Goal: Task Accomplishment & Management: Manage account settings

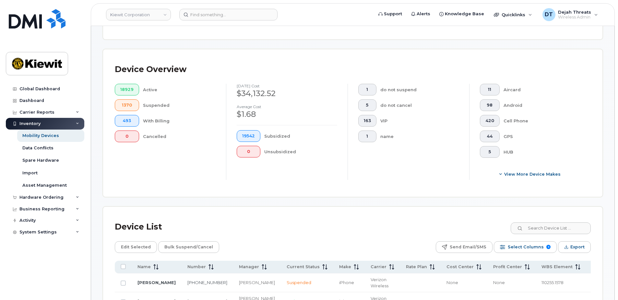
scroll to position [130, 0]
click at [209, 14] on input at bounding box center [228, 15] width 98 height 12
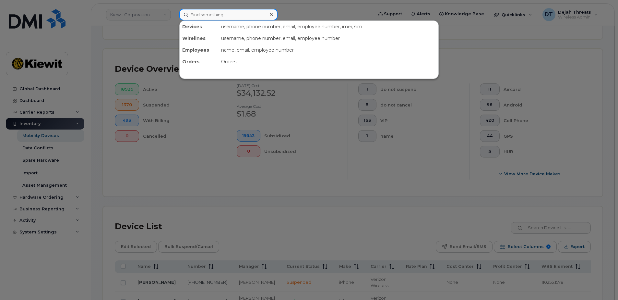
paste input "DMI12600"
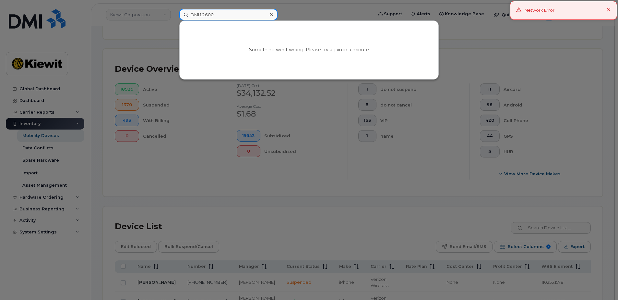
drag, startPoint x: 217, startPoint y: 14, endPoint x: 105, endPoint y: 40, distance: 114.2
click at [174, 20] on div "DMI12600 Something went wrong. Please try again in a minute" at bounding box center [274, 15] width 200 height 12
type input "DMI12600"
click at [234, 170] on div at bounding box center [309, 150] width 618 height 300
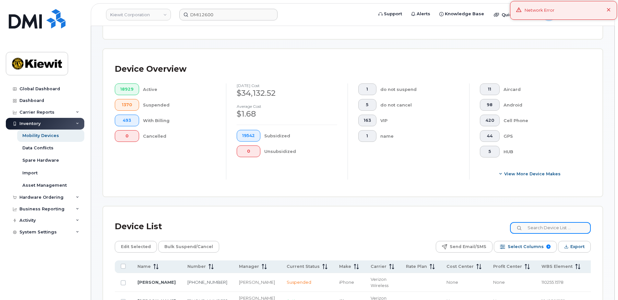
click at [545, 229] on input at bounding box center [550, 228] width 81 height 12
paste input "DMI12600"
type input "DMI12600"
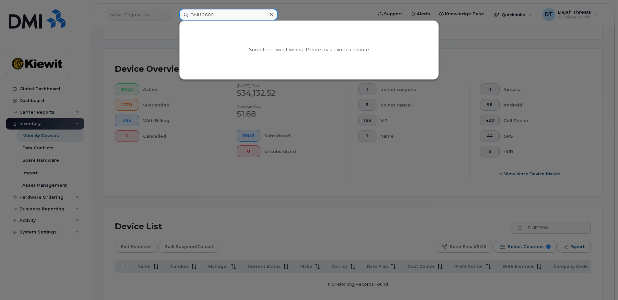
drag, startPoint x: 221, startPoint y: 15, endPoint x: 130, endPoint y: 25, distance: 91.7
click at [174, 20] on div "DMI12600 Something went wrong. Please try again in a minute" at bounding box center [274, 15] width 200 height 12
click at [236, 6] on div at bounding box center [309, 150] width 618 height 300
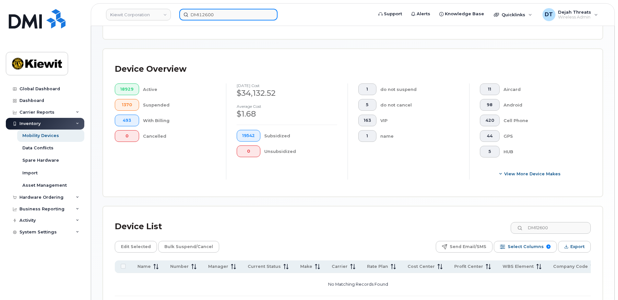
click at [231, 9] on input "DMI12600" at bounding box center [228, 15] width 98 height 12
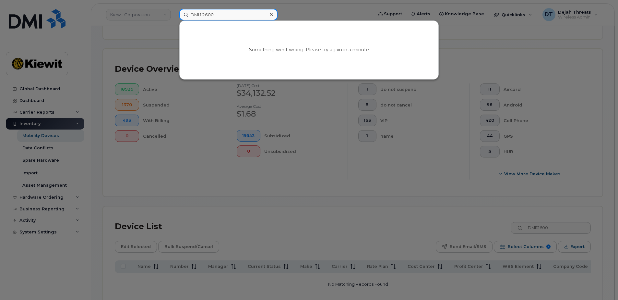
drag, startPoint x: 230, startPoint y: 11, endPoint x: 147, endPoint y: 22, distance: 83.4
click at [174, 20] on div "DMI12600 Something went wrong. Please try again in a minute" at bounding box center [274, 15] width 200 height 12
paste input "Turney, Jakob"
type input "Turney, Jakob"
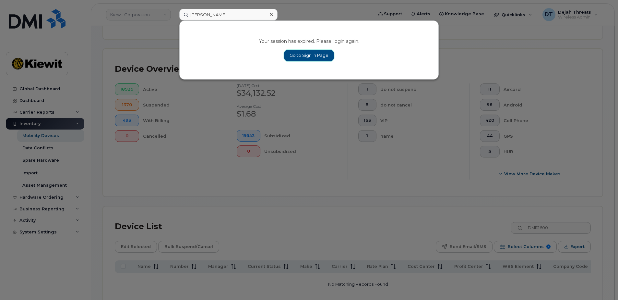
click at [303, 58] on link "Go to Sign In Page" at bounding box center [309, 56] width 50 height 12
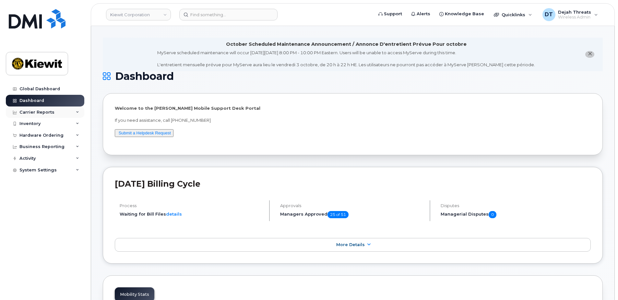
click at [30, 114] on div "Carrier Reports" at bounding box center [36, 112] width 35 height 5
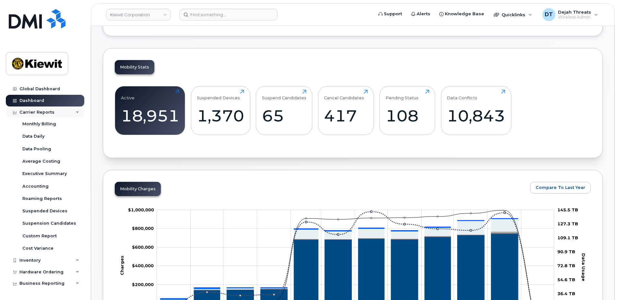
click at [60, 109] on div "Carrier Reports" at bounding box center [45, 112] width 78 height 12
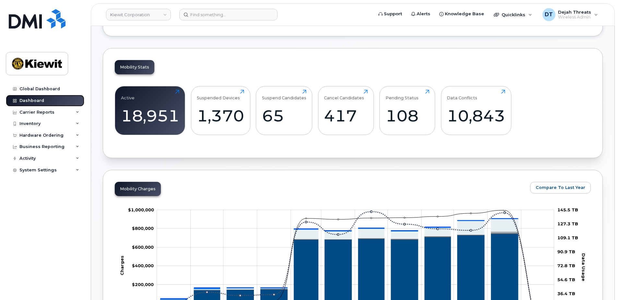
click at [39, 103] on link "Dashboard" at bounding box center [45, 101] width 78 height 12
click at [38, 123] on div "Inventory" at bounding box center [29, 123] width 21 height 5
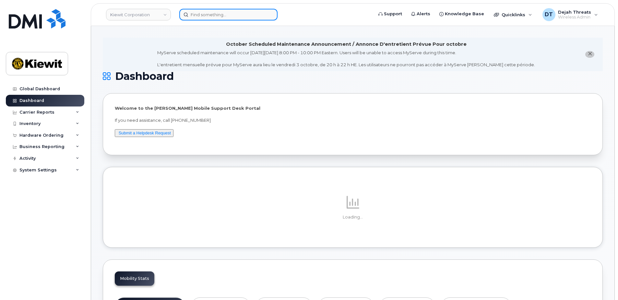
click at [220, 17] on input at bounding box center [228, 15] width 98 height 12
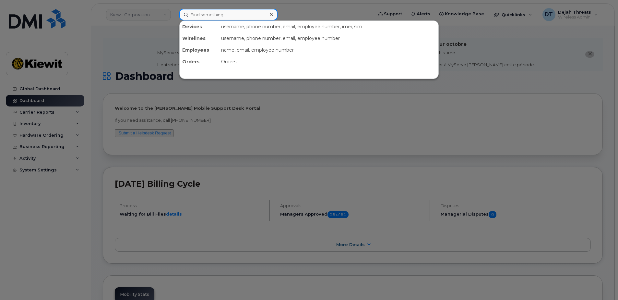
paste input "Turney, Jakob"
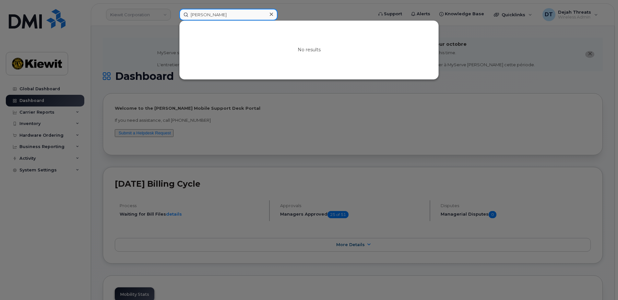
drag, startPoint x: 222, startPoint y: 13, endPoint x: 163, endPoint y: 18, distance: 59.6
click at [174, 18] on div "Turney, Jakob No results" at bounding box center [274, 15] width 200 height 12
type input "k"
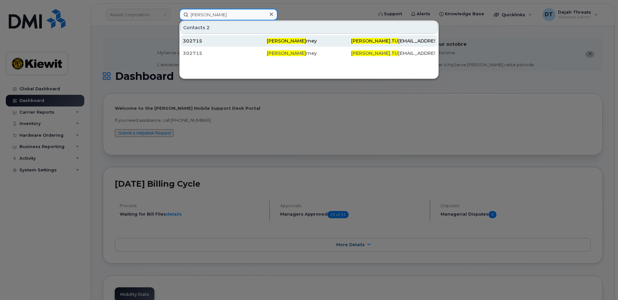
type input "jakob tu"
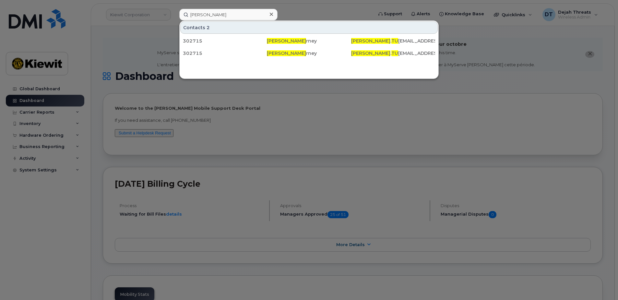
drag, startPoint x: 274, startPoint y: 44, endPoint x: 198, endPoint y: 121, distance: 107.8
click at [274, 44] on div "Jakob Tu rney" at bounding box center [309, 41] width 84 height 12
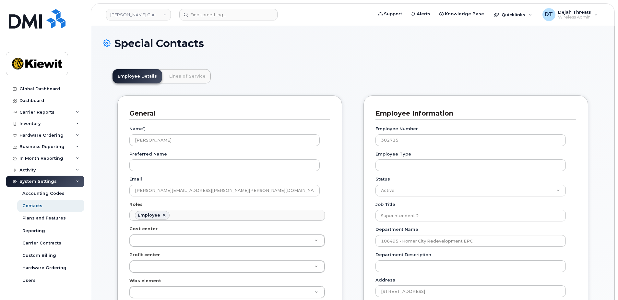
scroll to position [22, 0]
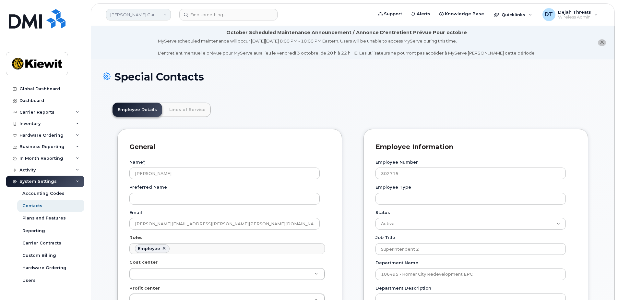
click at [159, 12] on link "Kiewit Canada Inc" at bounding box center [138, 15] width 65 height 12
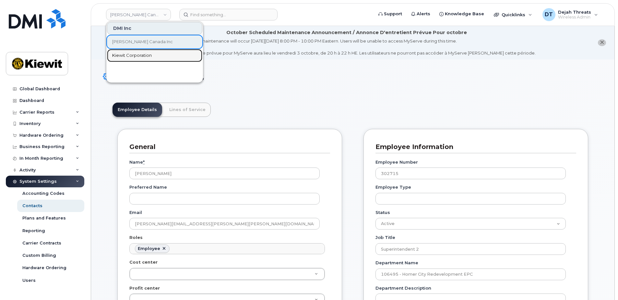
click at [145, 56] on span "Kiewit Corporation" at bounding box center [132, 55] width 40 height 6
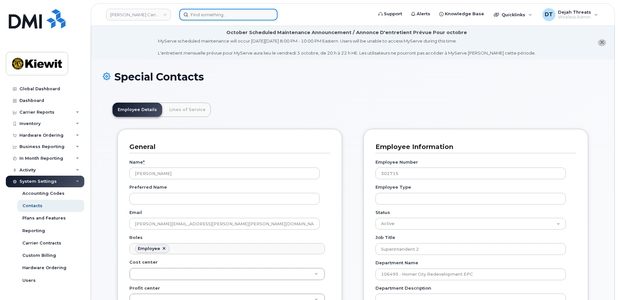
click at [215, 16] on input at bounding box center [228, 15] width 98 height 12
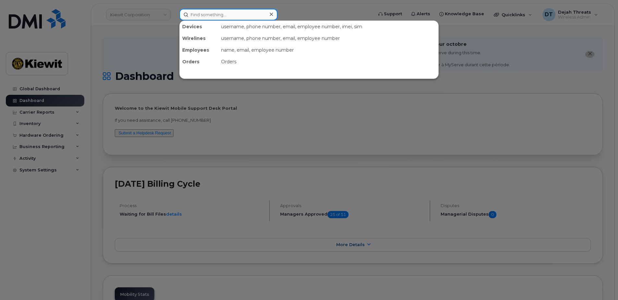
click at [206, 17] on input at bounding box center [228, 15] width 98 height 12
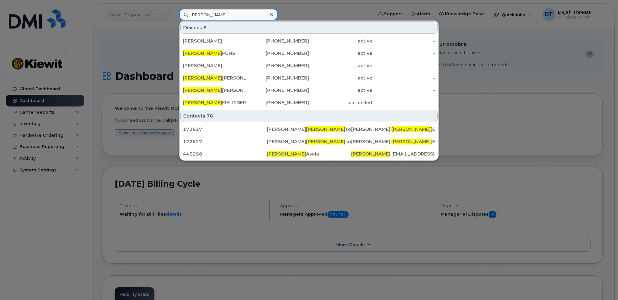
drag, startPoint x: 210, startPoint y: 18, endPoint x: 129, endPoint y: 34, distance: 82.9
click at [174, 20] on div "jakob Devices 6 JAKE TURNEY 661-637-9935 active - JAKOB FUHS 402-510-1458 activ…" at bounding box center [274, 15] width 200 height 12
type input "\"
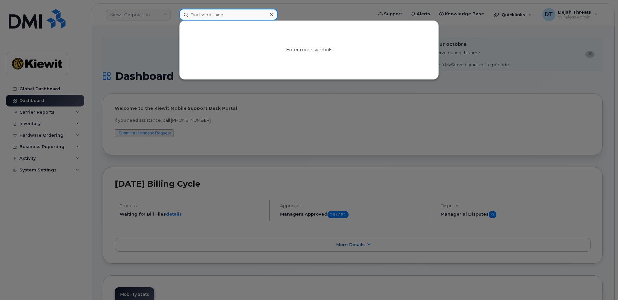
paste input "302715"
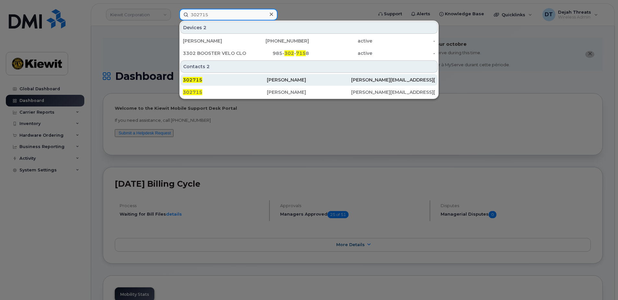
type input "302715"
click at [260, 78] on div "302715" at bounding box center [225, 80] width 84 height 6
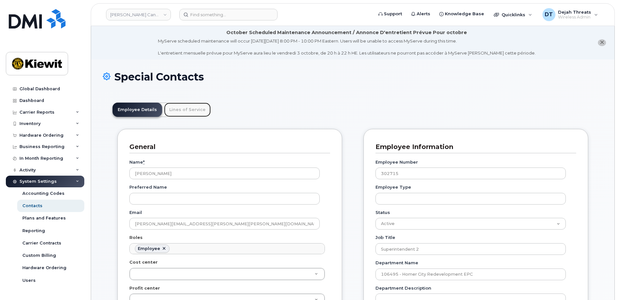
click at [179, 108] on link "Lines of Service" at bounding box center [187, 109] width 47 height 14
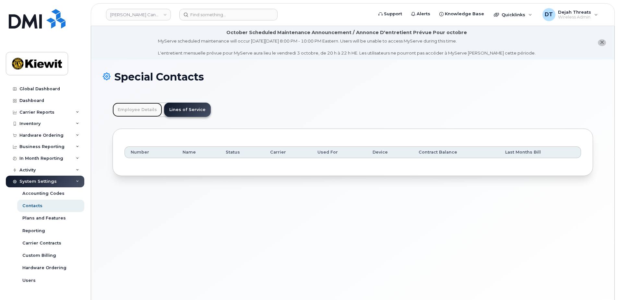
click at [156, 110] on link "Employee Details" at bounding box center [138, 109] width 50 height 14
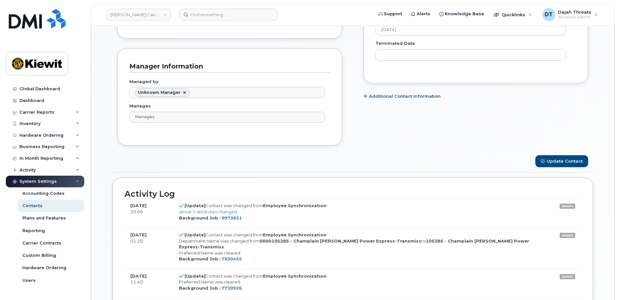
scroll to position [454, 0]
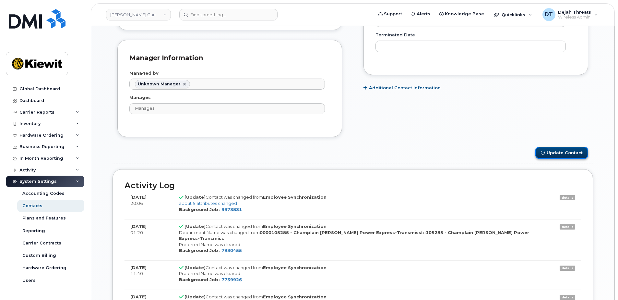
click at [566, 154] on button "Update Contact" at bounding box center [561, 153] width 53 height 12
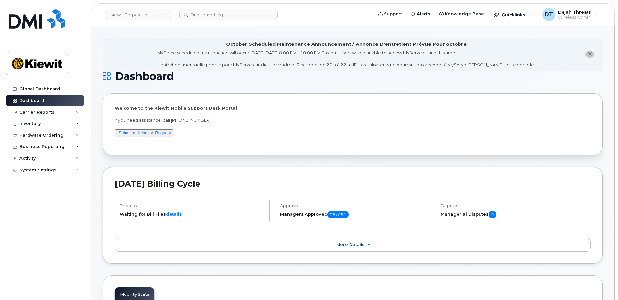
click at [238, 172] on div "September 2025 Billing Cycle Process Waiting for Bill Files details Approvals M…" at bounding box center [353, 215] width 500 height 97
click at [229, 178] on div "September 2025 Billing Cycle Process Waiting for Bill Files details Approvals M…" at bounding box center [353, 215] width 500 height 97
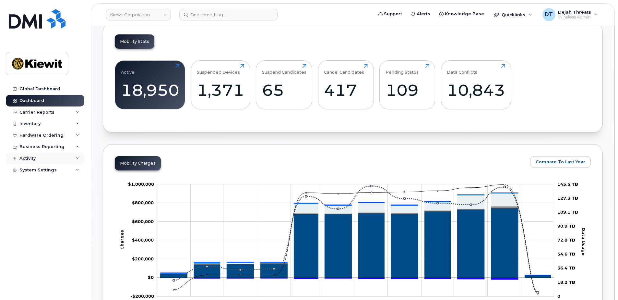
scroll to position [259, 0]
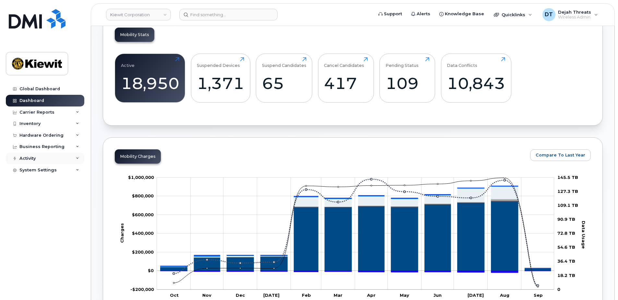
click at [49, 163] on div "Activity" at bounding box center [45, 158] width 78 height 12
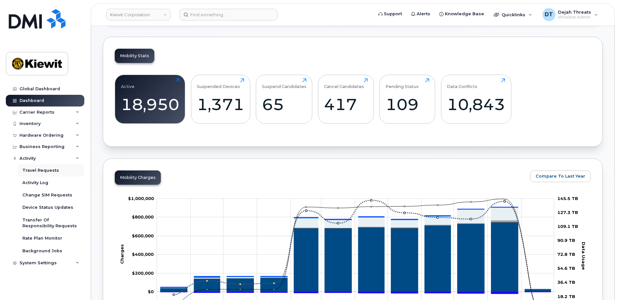
scroll to position [227, 0]
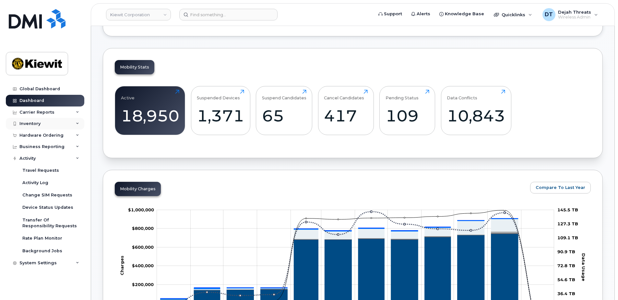
click at [59, 120] on div "Inventory" at bounding box center [45, 124] width 78 height 12
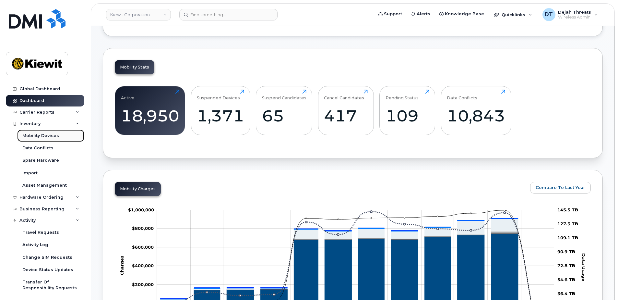
click at [50, 135] on div "Mobility Devices" at bounding box center [40, 136] width 37 height 6
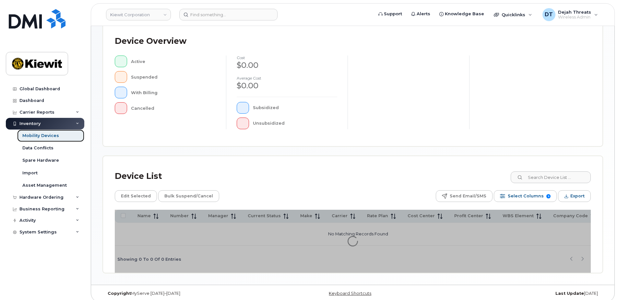
scroll to position [146, 0]
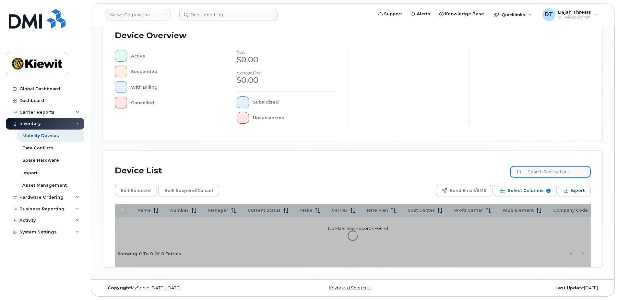
click at [537, 174] on input at bounding box center [550, 172] width 81 height 12
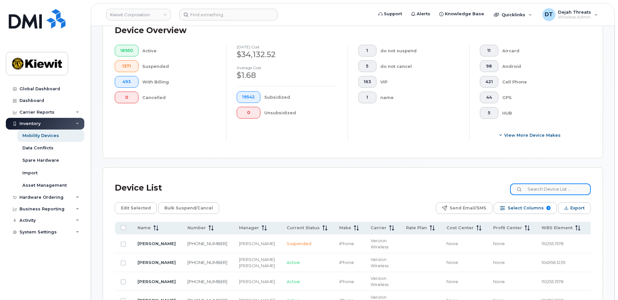
scroll to position [179, 0]
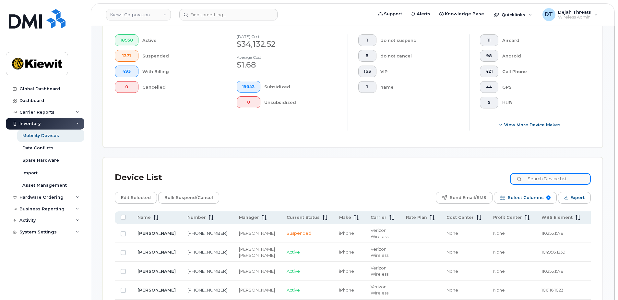
click at [549, 178] on input at bounding box center [550, 179] width 81 height 12
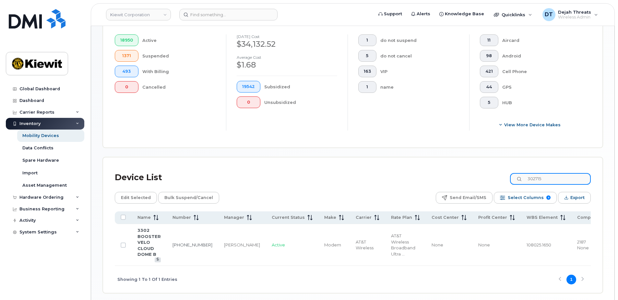
type input "302715"
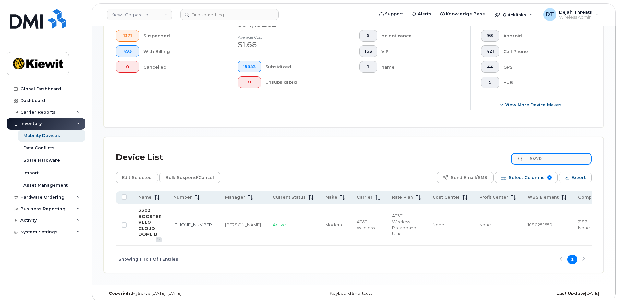
scroll to position [204, 0]
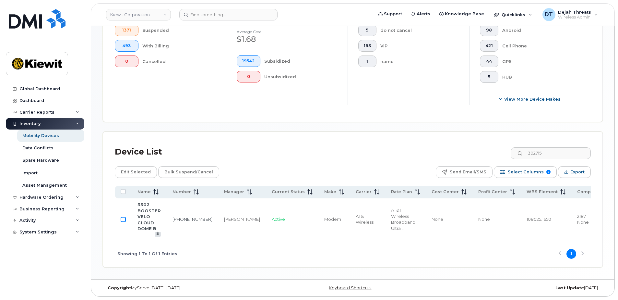
click at [125, 217] on input "Row Unselected" at bounding box center [123, 219] width 5 height 5
checkbox input "true"
drag, startPoint x: 555, startPoint y: 155, endPoint x: 425, endPoint y: 166, distance: 130.6
click at [434, 163] on div "Device List 302715 Edit Selected Bulk Suspend/Cancel Send Email/SMS Select Colu…" at bounding box center [353, 205] width 476 height 124
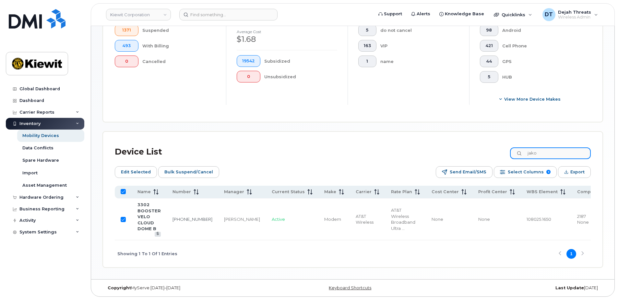
type input "jakob"
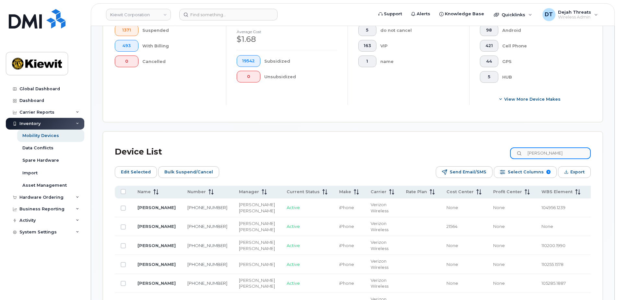
checkbox input "false"
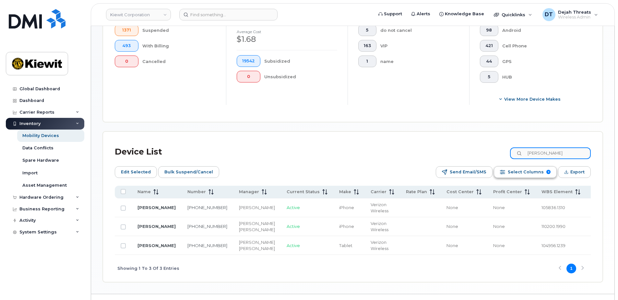
type input "jakob"
click at [516, 171] on span "Select Columns" at bounding box center [526, 172] width 36 height 10
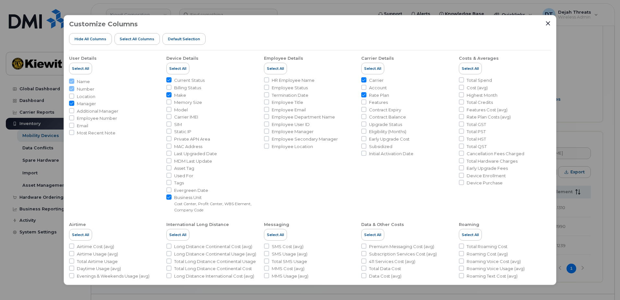
click at [71, 80] on li "Name" at bounding box center [115, 81] width 92 height 6
click at [73, 81] on li "Name" at bounding box center [115, 81] width 92 height 6
drag, startPoint x: 73, startPoint y: 81, endPoint x: 120, endPoint y: 86, distance: 47.3
click at [120, 86] on li "Number" at bounding box center [115, 89] width 92 height 6
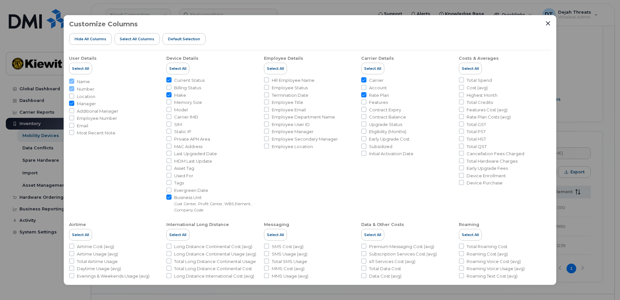
drag, startPoint x: 103, startPoint y: 119, endPoint x: 70, endPoint y: 120, distance: 32.5
click at [102, 119] on span "Employee Number" at bounding box center [97, 118] width 40 height 6
click at [74, 119] on input "Employee Number" at bounding box center [71, 117] width 5 height 5
click at [71, 117] on input "Employee Number" at bounding box center [71, 117] width 5 height 5
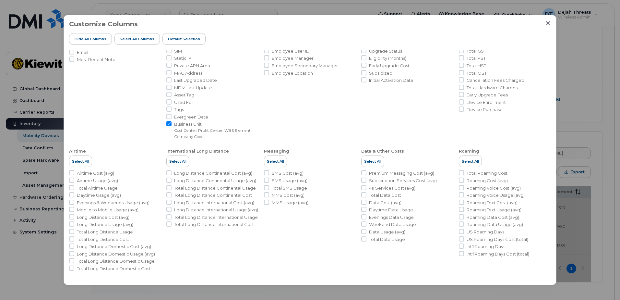
scroll to position [0, 0]
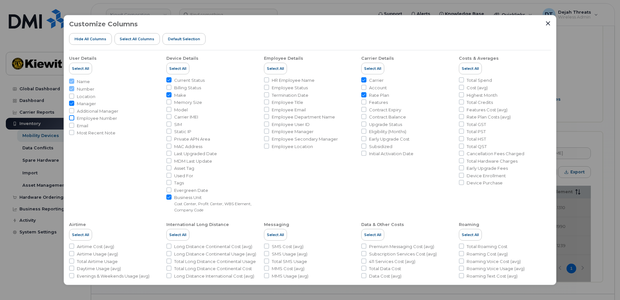
click at [73, 117] on input "Employee Number" at bounding box center [71, 117] width 5 height 5
checkbox input "true"
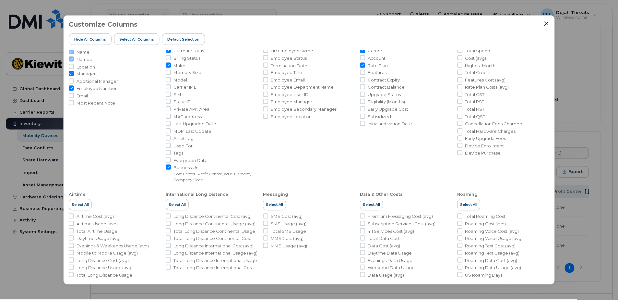
scroll to position [73, 0]
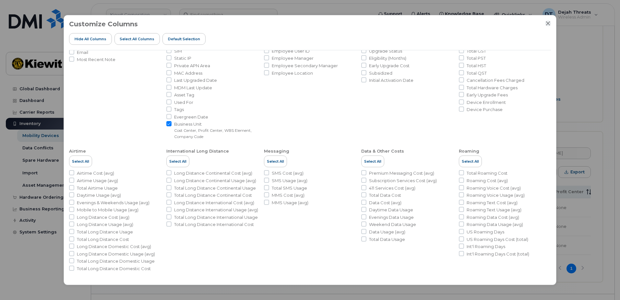
click at [545, 25] on div "Customize Columns Hide All Columns Select all Columns Default Selection" at bounding box center [310, 35] width 482 height 30
click at [546, 24] on icon "Close" at bounding box center [548, 23] width 5 height 5
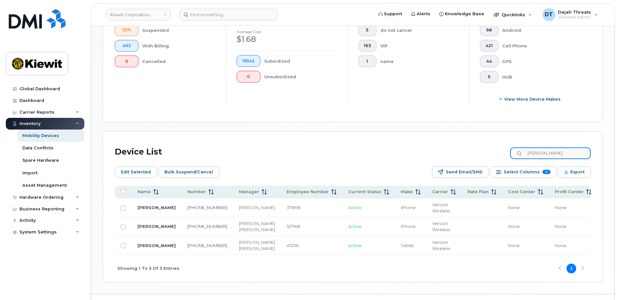
click at [547, 154] on input "jakob" at bounding box center [550, 153] width 81 height 12
drag, startPoint x: 551, startPoint y: 153, endPoint x: 486, endPoint y: 165, distance: 65.9
click at [491, 164] on div "Device List jakob Edit Selected Bulk Suspend/Cancel Send Email/SMS Select Colum…" at bounding box center [353, 212] width 476 height 138
paste input "302715"
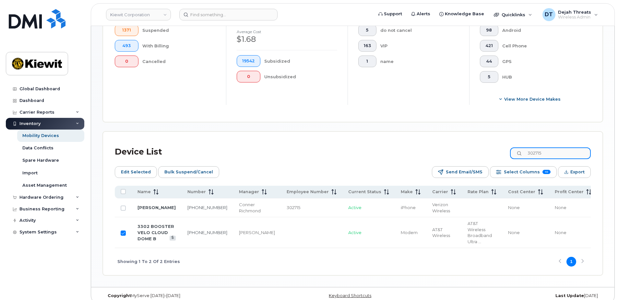
type input "302715"
click at [125, 235] on input "Row Selected" at bounding box center [123, 232] width 5 height 5
checkbox input "false"
click at [125, 207] on input "Row Unselected" at bounding box center [123, 207] width 5 height 5
checkbox input "true"
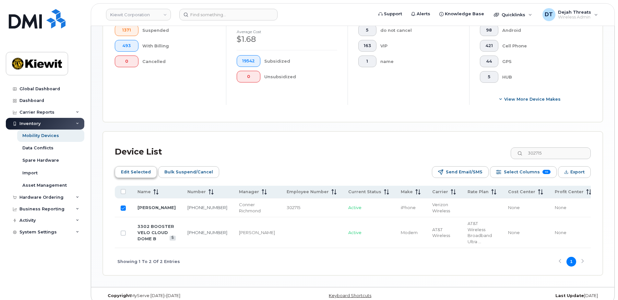
click at [127, 172] on span "Edit Selected" at bounding box center [136, 172] width 30 height 10
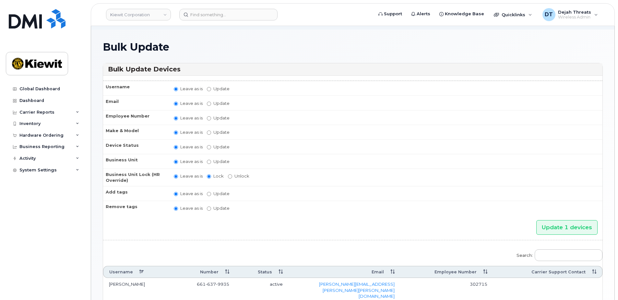
scroll to position [14, 0]
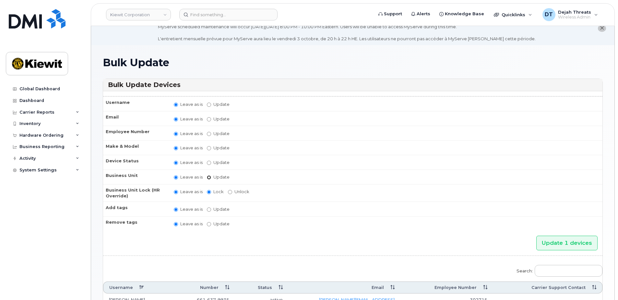
click at [210, 178] on input "Update" at bounding box center [209, 177] width 4 height 4
radio input "true"
radio input "false"
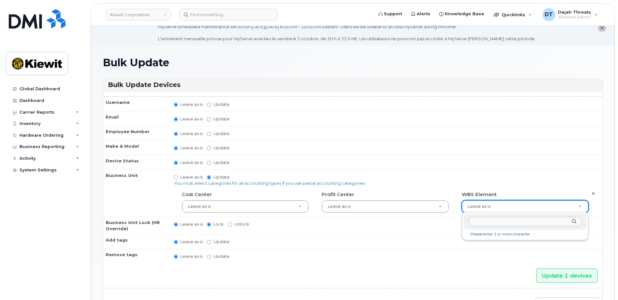
click at [514, 224] on input "text" at bounding box center [525, 221] width 113 height 9
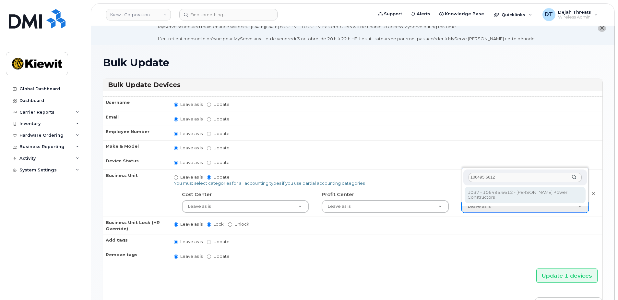
type input "106495.6612"
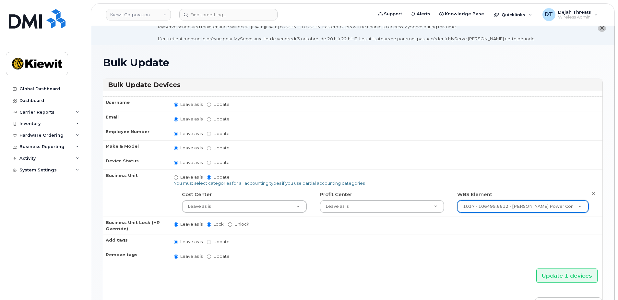
type input "35834206"
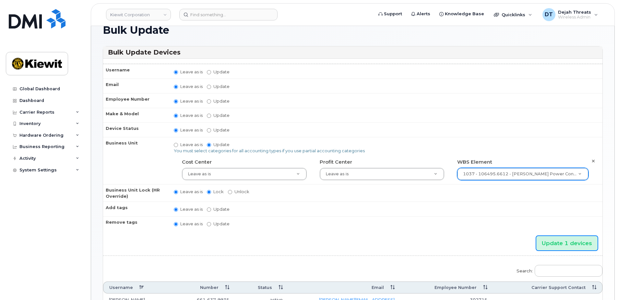
drag, startPoint x: 574, startPoint y: 241, endPoint x: 534, endPoint y: 248, distance: 41.1
click at [574, 241] on input "Update 1 devices" at bounding box center [566, 243] width 61 height 15
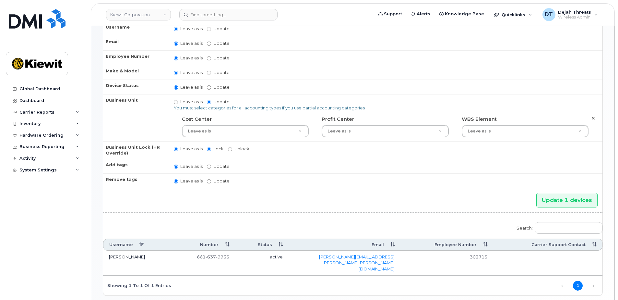
scroll to position [139, 0]
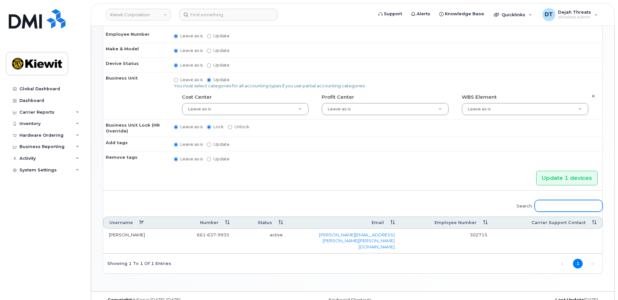
click at [571, 206] on input "Search:" at bounding box center [569, 206] width 68 height 12
click at [552, 203] on input "Search:" at bounding box center [569, 206] width 68 height 12
paste input "551627"
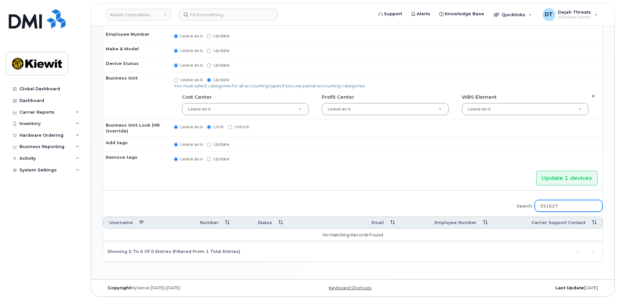
type input "551627"
click at [566, 202] on input "551627" at bounding box center [569, 206] width 68 height 12
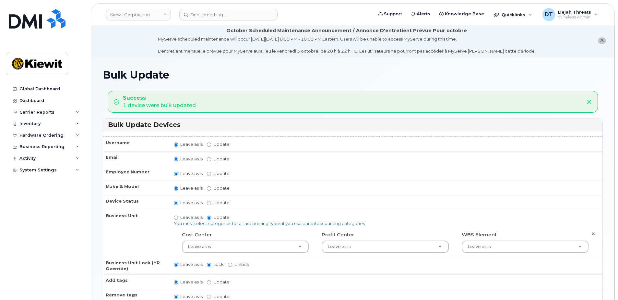
scroll to position [0, 0]
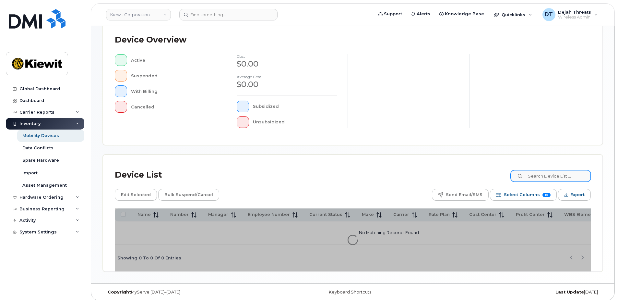
scroll to position [148, 0]
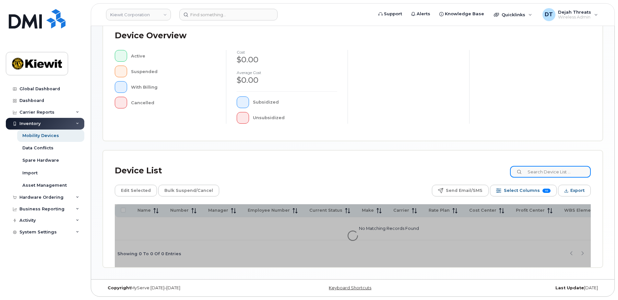
click at [539, 172] on input at bounding box center [550, 172] width 81 height 12
paste input "551627"
type input "551627"
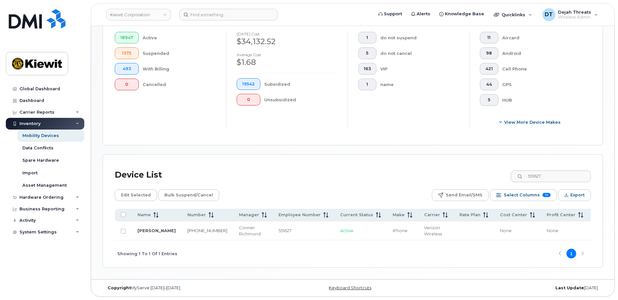
scroll to position [183, 0]
drag, startPoint x: 126, startPoint y: 229, endPoint x: 143, endPoint y: 229, distance: 17.2
click at [126, 229] on input "Row Unselected" at bounding box center [123, 230] width 5 height 5
checkbox input "true"
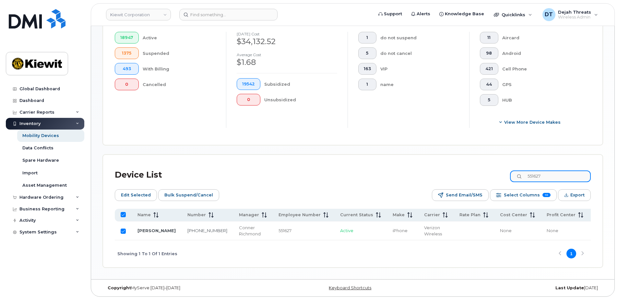
drag, startPoint x: 554, startPoint y: 176, endPoint x: 490, endPoint y: 182, distance: 64.2
click at [492, 182] on div "Device List 551627 Edit Selected Bulk Suspend/Cancel Send Email/SMS Select Colu…" at bounding box center [353, 216] width 476 height 101
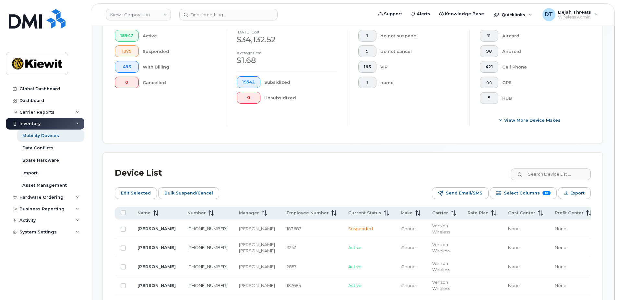
checkbox input "false"
click at [530, 175] on input at bounding box center [550, 174] width 81 height 12
paste input "440010"
type input "440010"
